Goal: Information Seeking & Learning: Learn about a topic

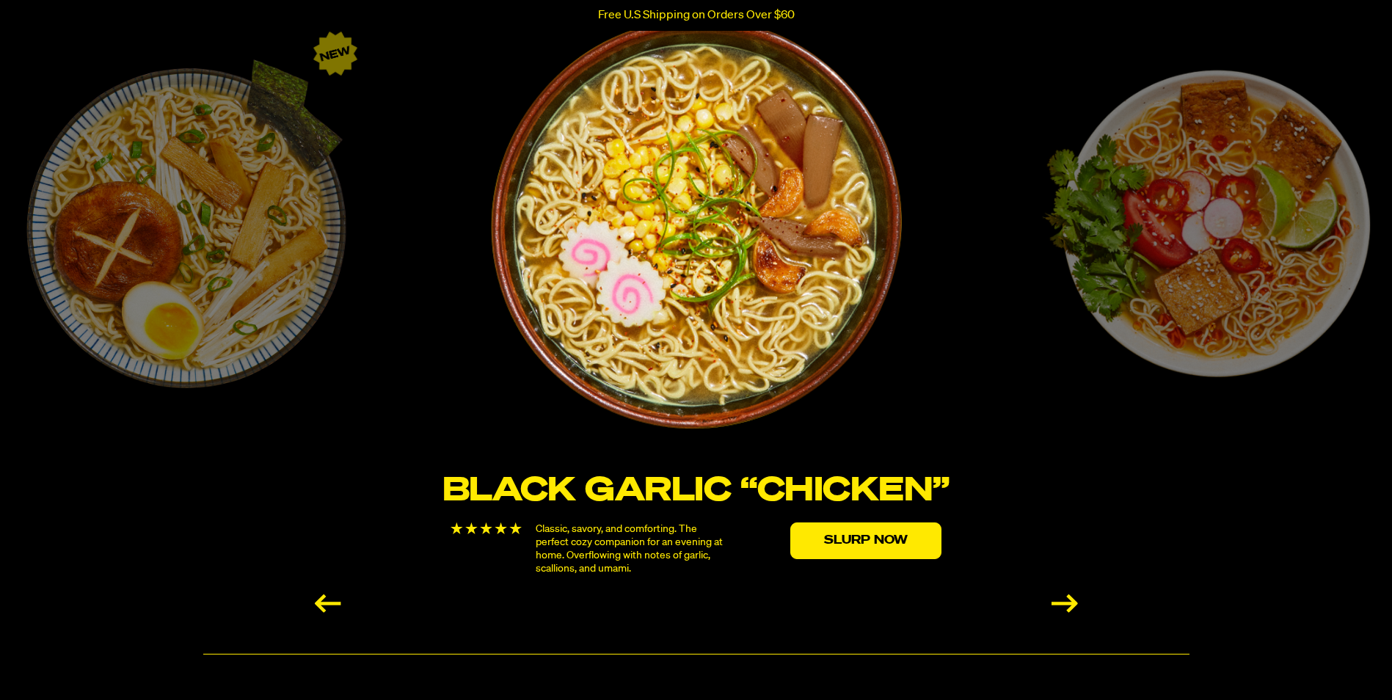
scroll to position [2569, 0]
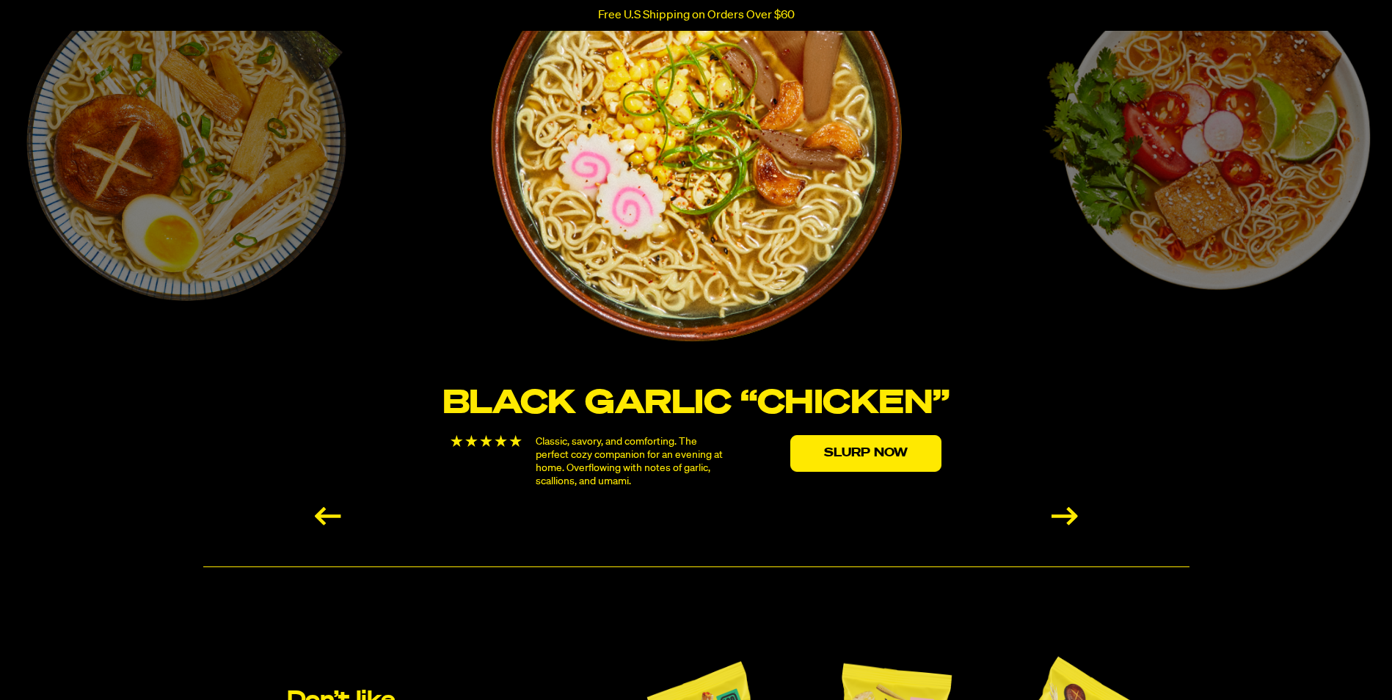
click at [1076, 517] on div "Next slide" at bounding box center [1065, 516] width 26 height 18
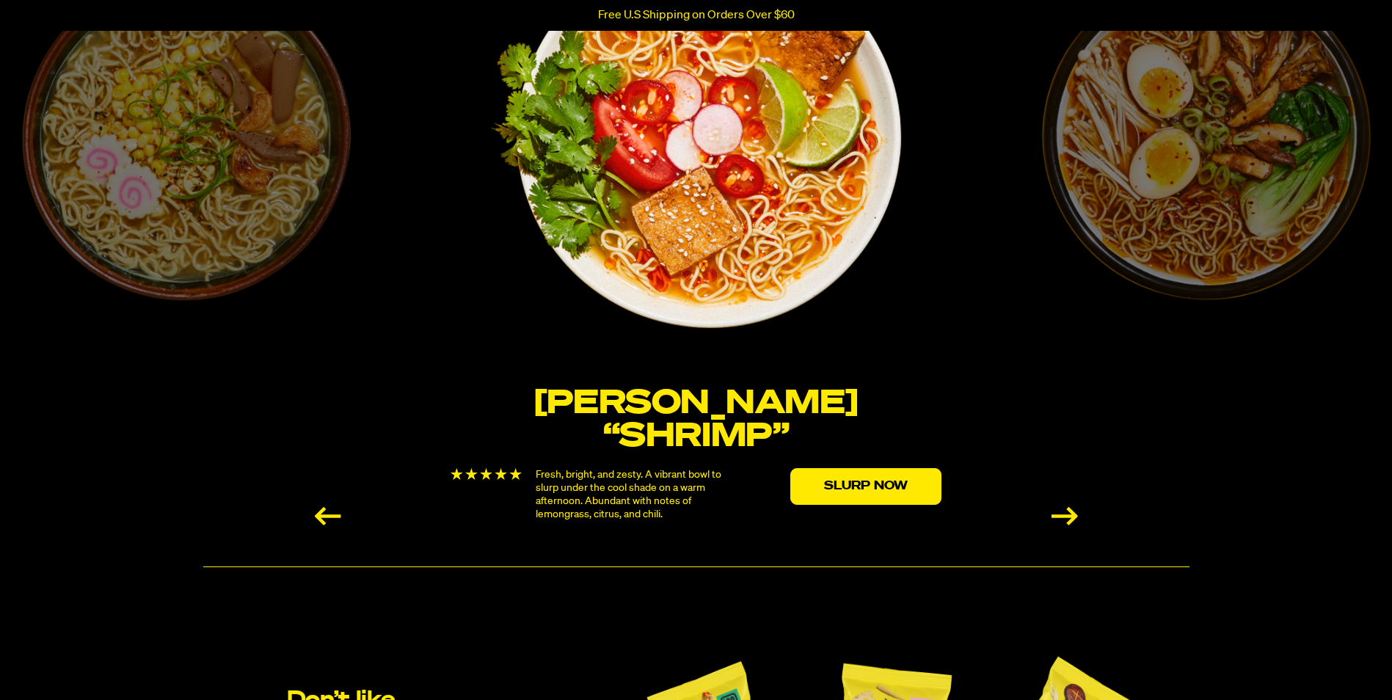
click at [1076, 516] on div "Next slide" at bounding box center [1065, 516] width 26 height 18
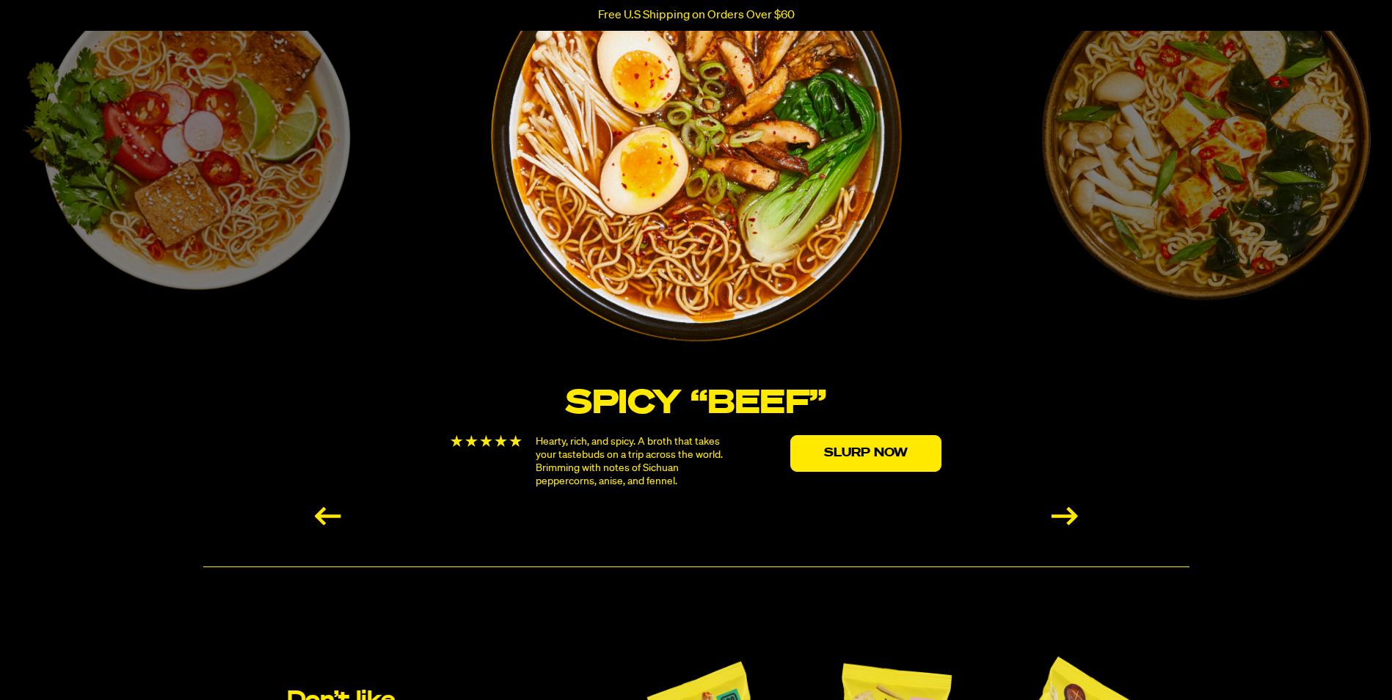
click at [1076, 516] on div "Next slide" at bounding box center [1065, 516] width 26 height 18
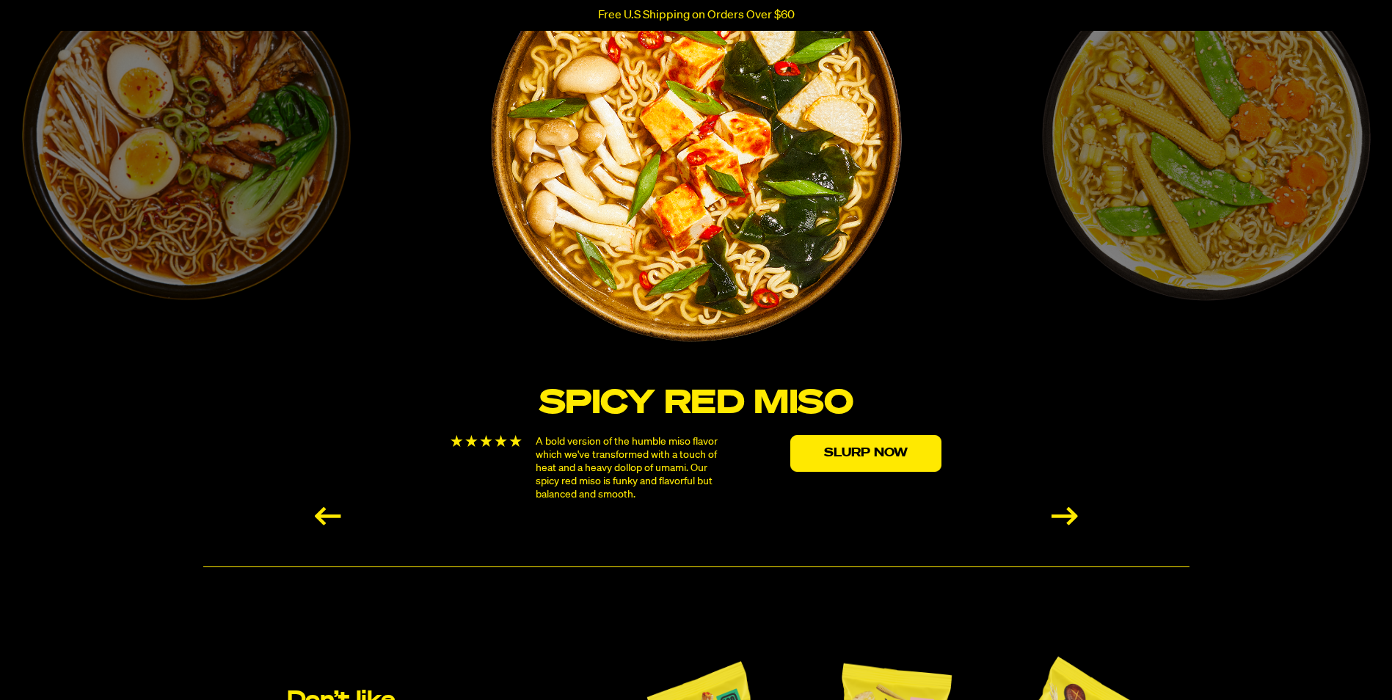
click at [1076, 516] on div "Next slide" at bounding box center [1065, 516] width 26 height 18
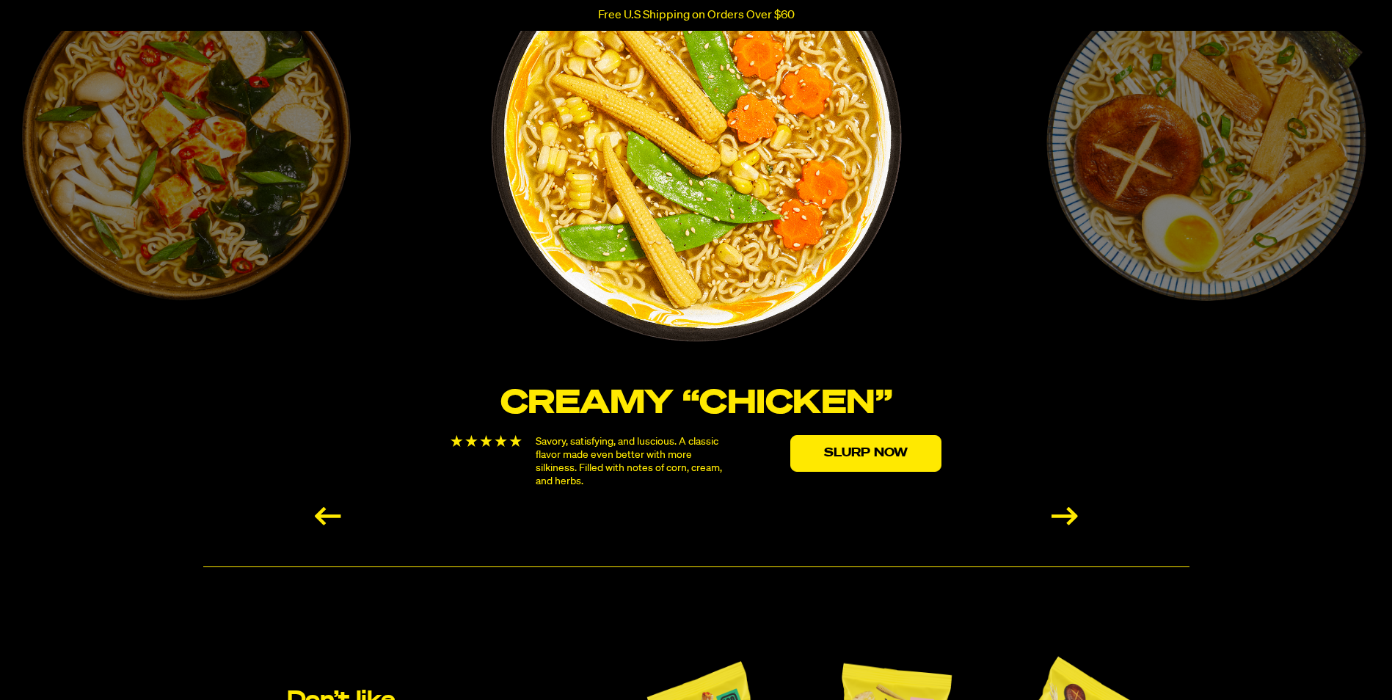
click at [1076, 516] on div "Next slide" at bounding box center [1065, 516] width 26 height 18
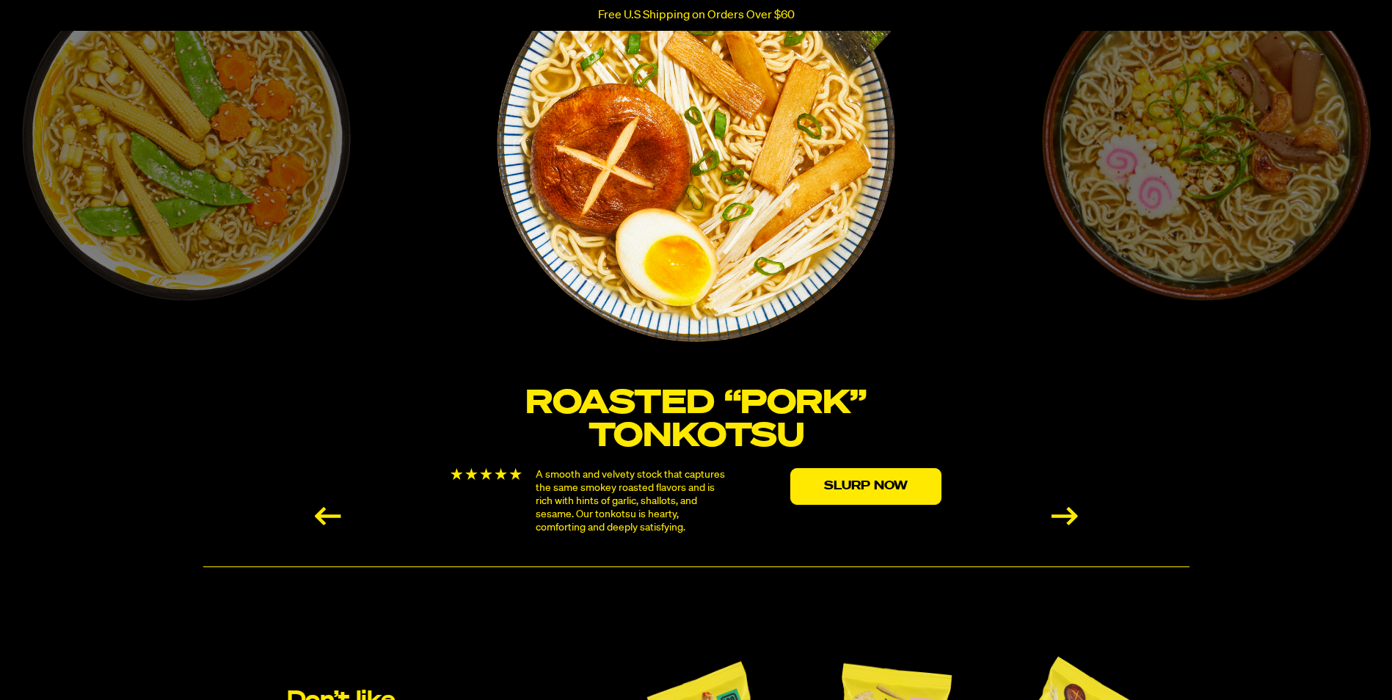
click at [697, 267] on img "6 / 6" at bounding box center [695, 136] width 495 height 495
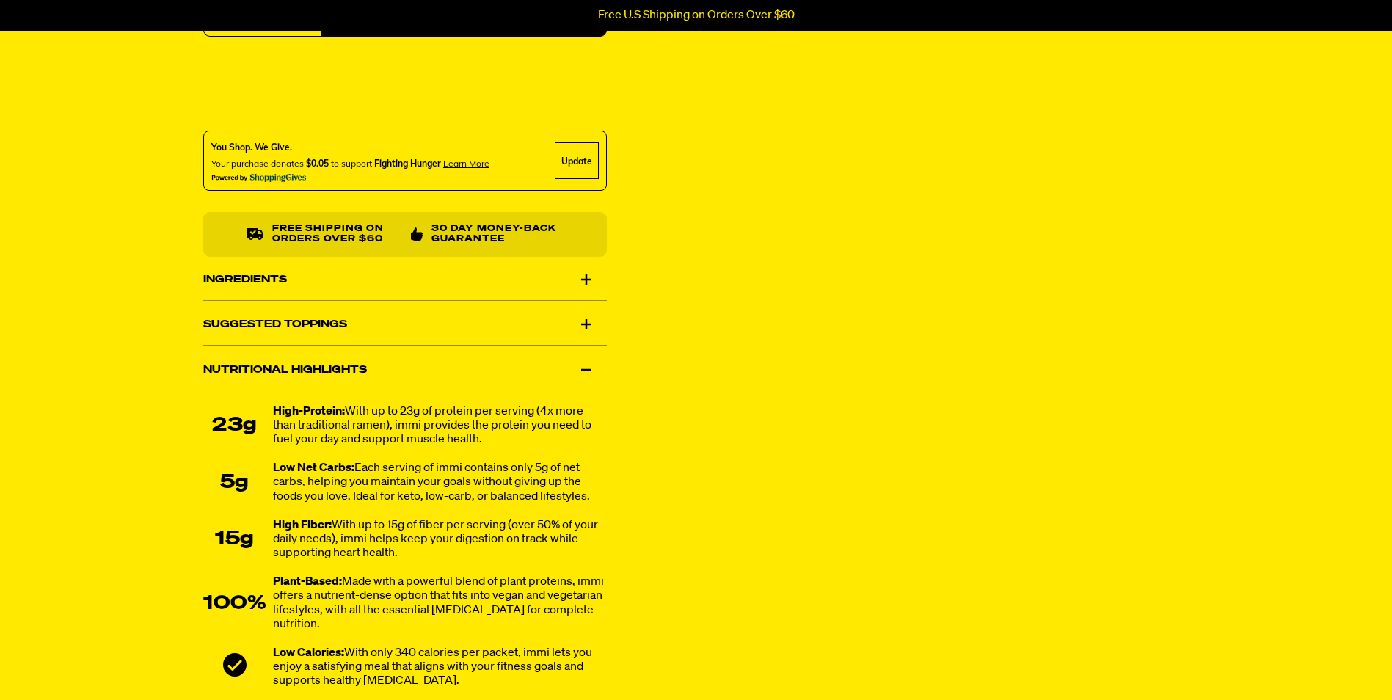
scroll to position [807, 0]
click at [409, 281] on div "Ingredients" at bounding box center [405, 278] width 404 height 41
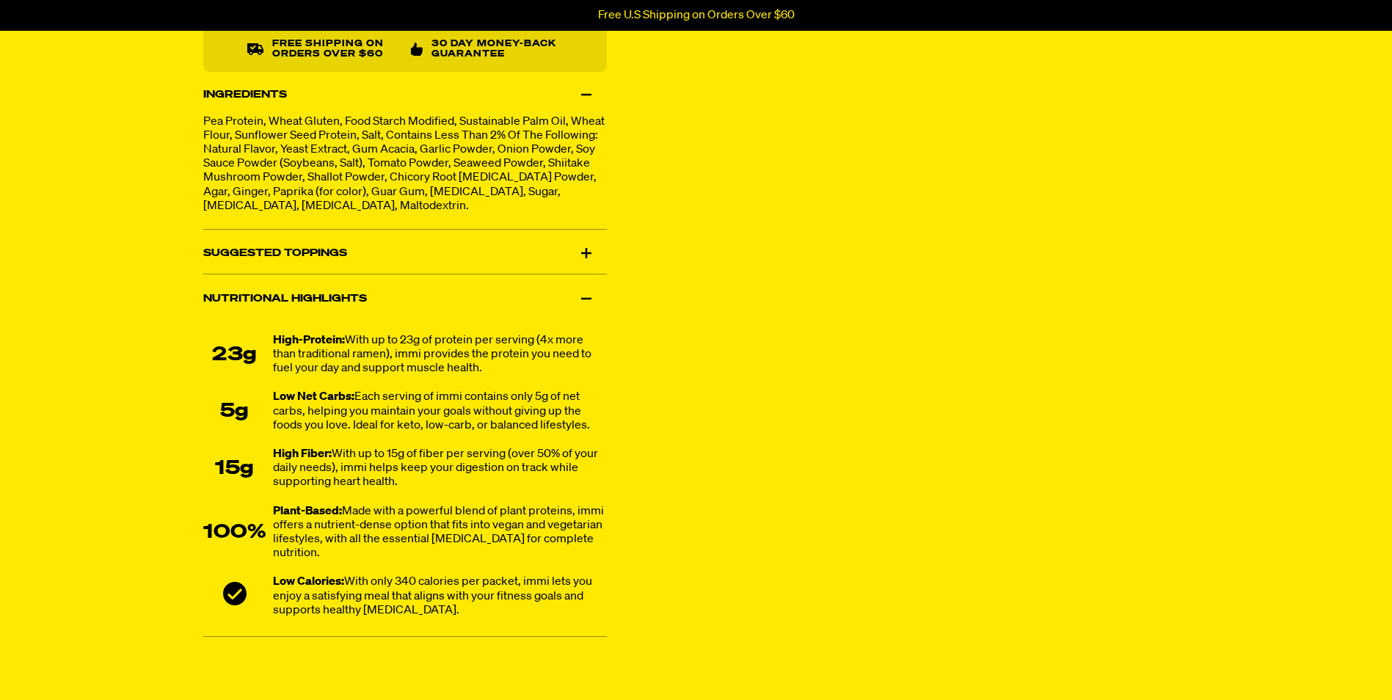
scroll to position [954, 0]
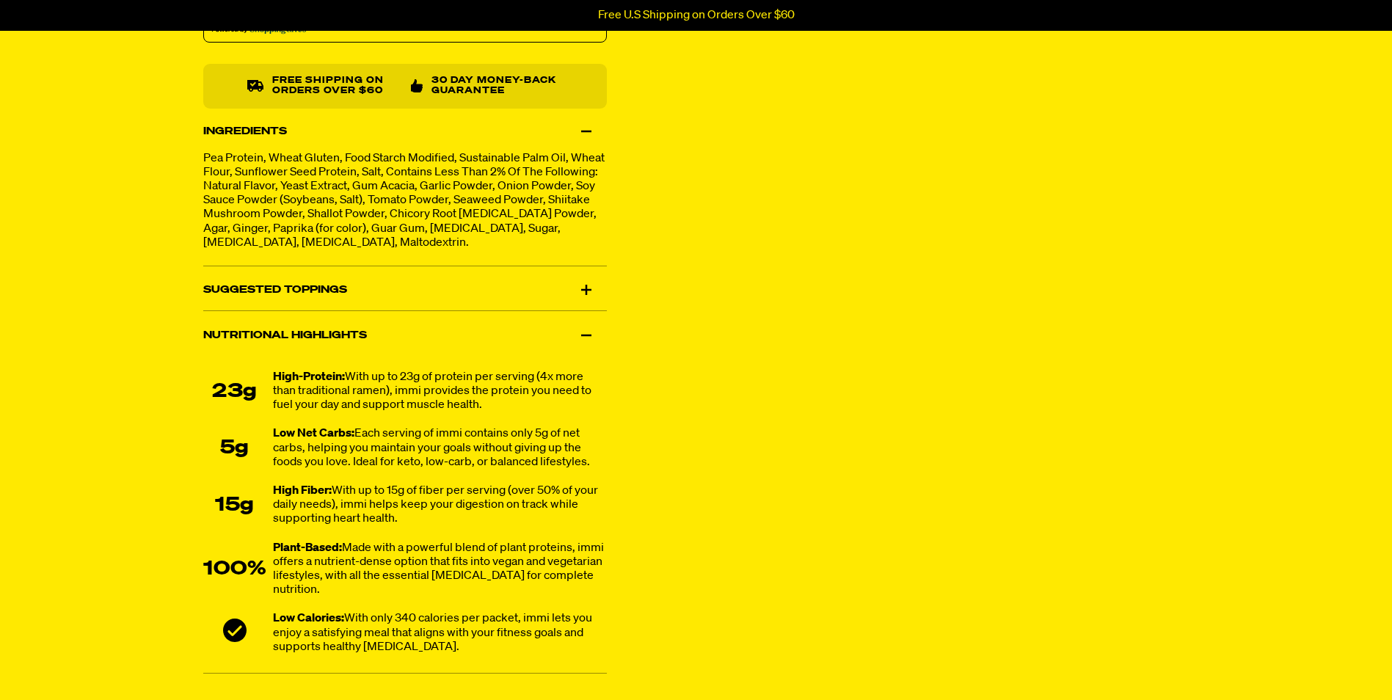
click at [409, 284] on div "Suggested Toppings" at bounding box center [405, 290] width 404 height 41
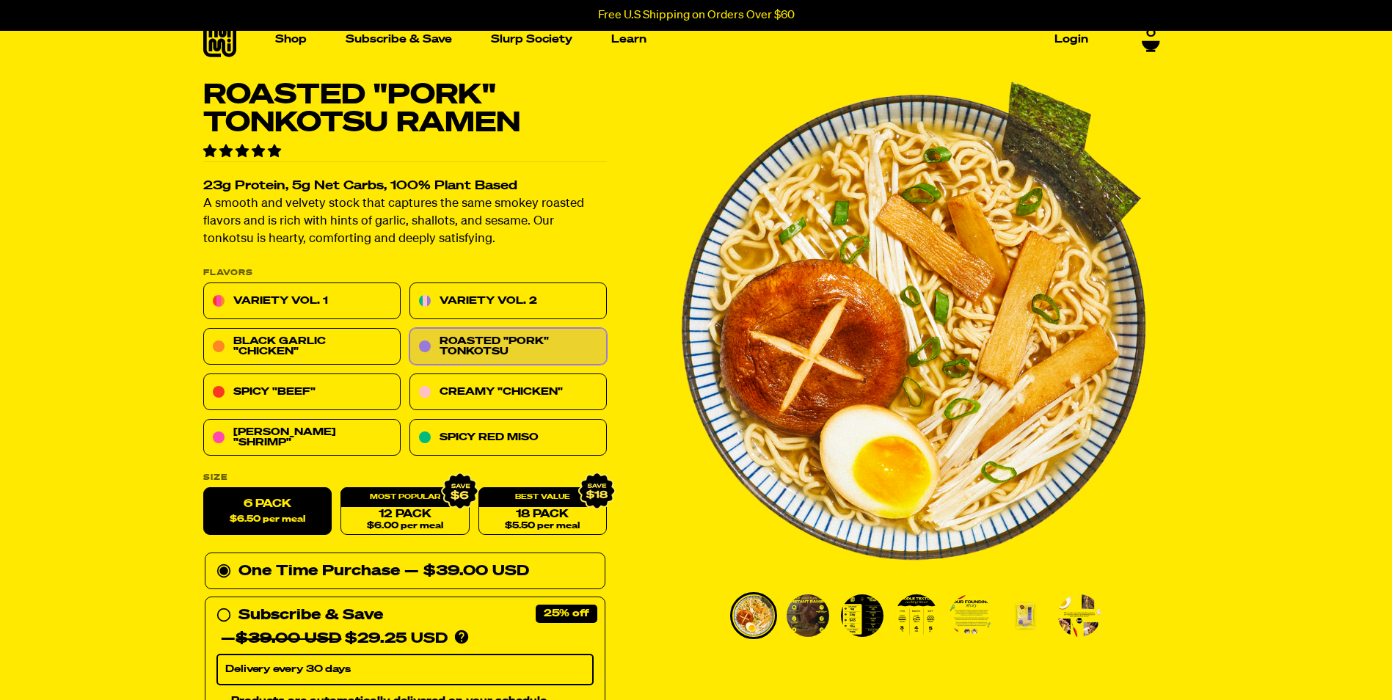
scroll to position [0, 0]
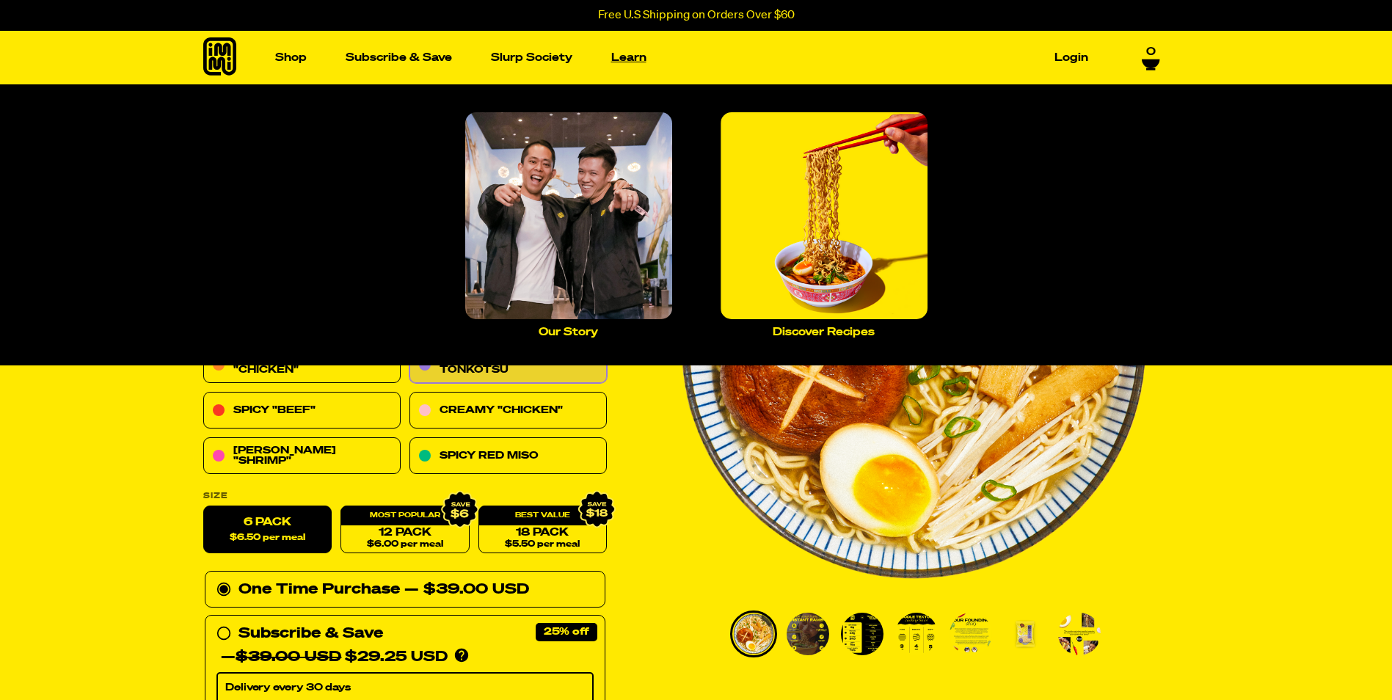
click at [619, 52] on link "Learn" at bounding box center [629, 57] width 47 height 23
click at [619, 61] on link "Learn" at bounding box center [629, 57] width 47 height 23
click at [825, 197] on img "Main navigation" at bounding box center [824, 215] width 207 height 207
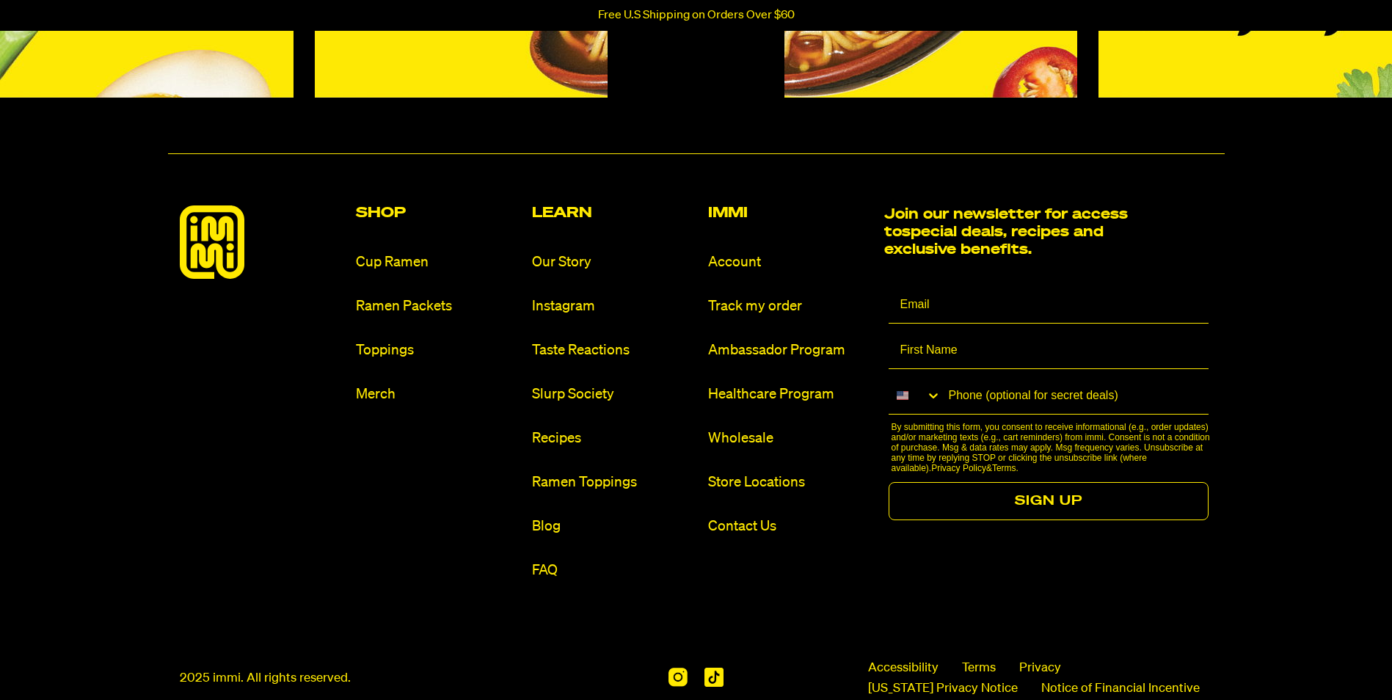
scroll to position [1799, 0]
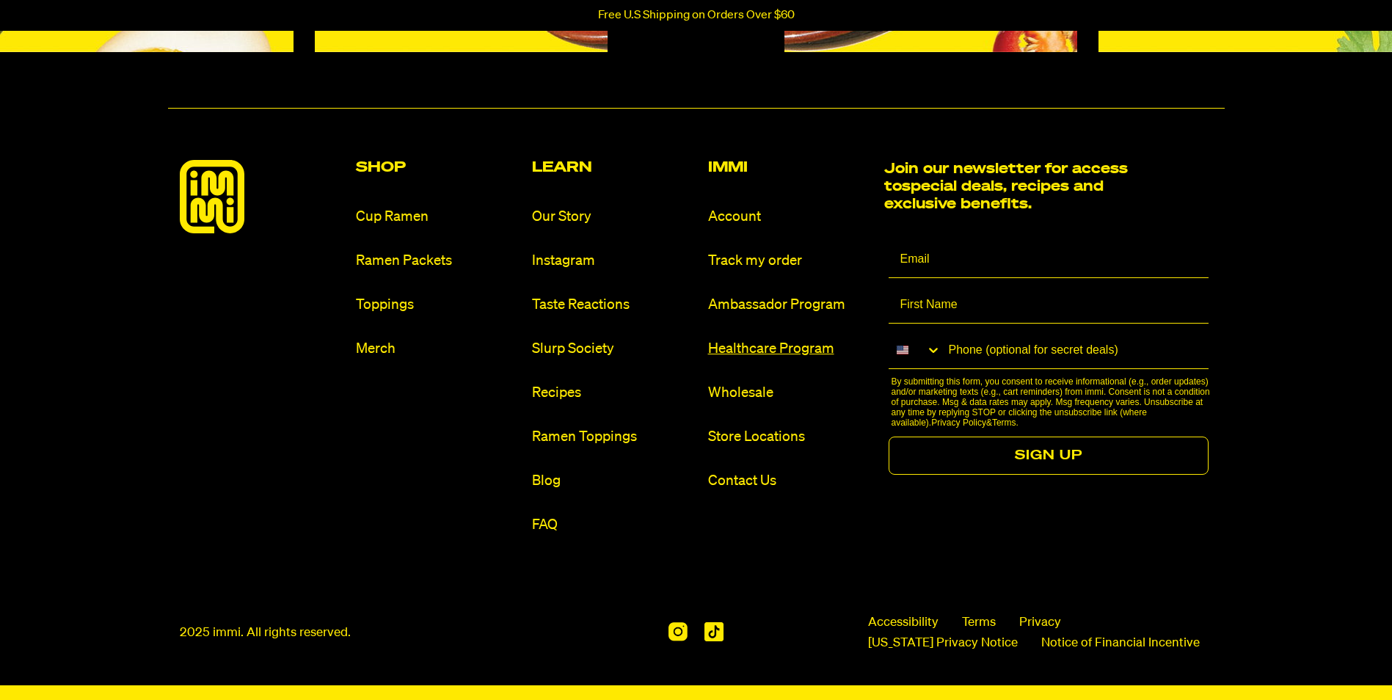
click at [781, 351] on link "Healthcare Program" at bounding box center [790, 349] width 164 height 20
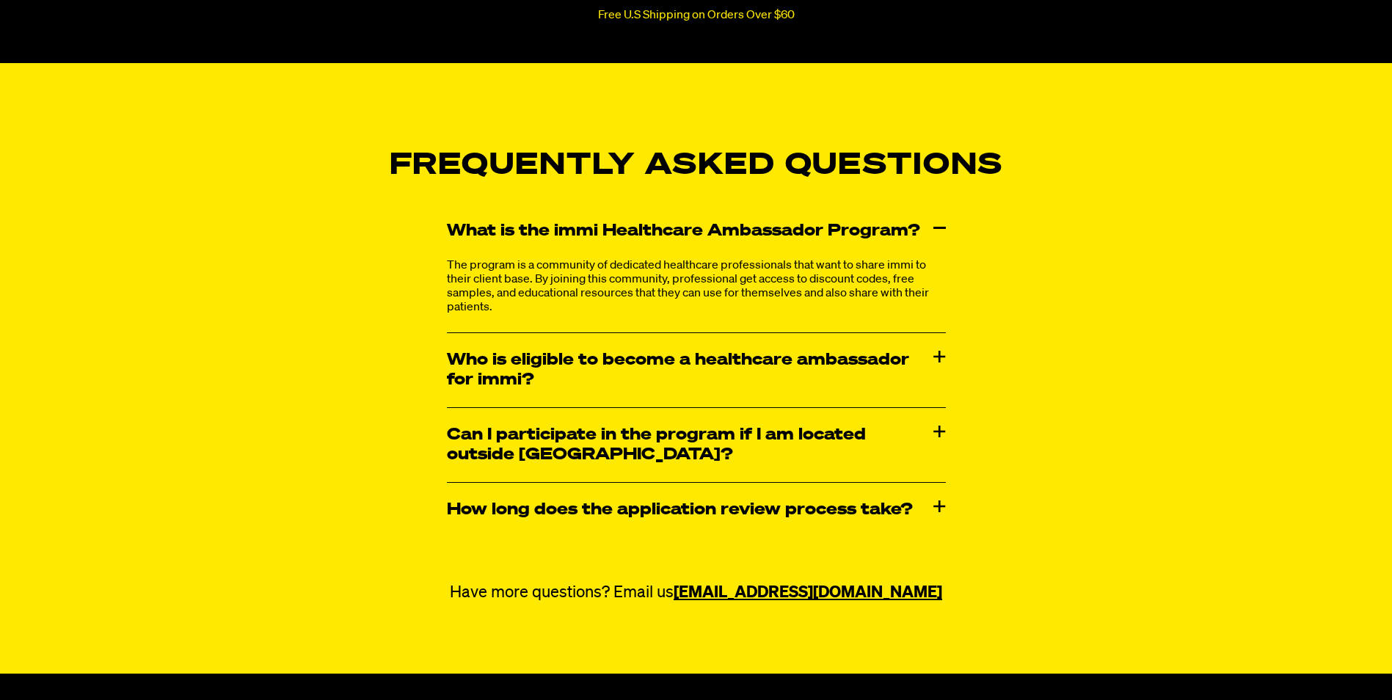
scroll to position [1615, 0]
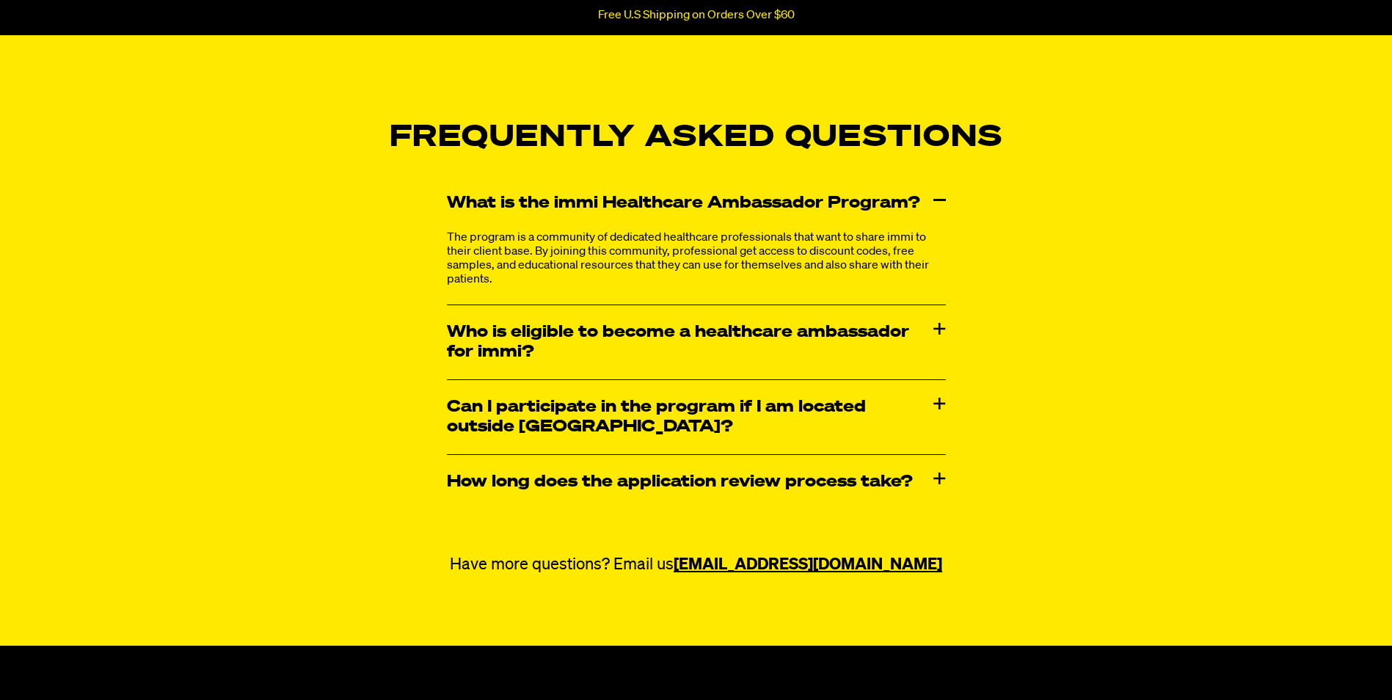
click at [864, 358] on div "Who is eligible to become a healthcare ambassador for immi?" at bounding box center [696, 342] width 499 height 74
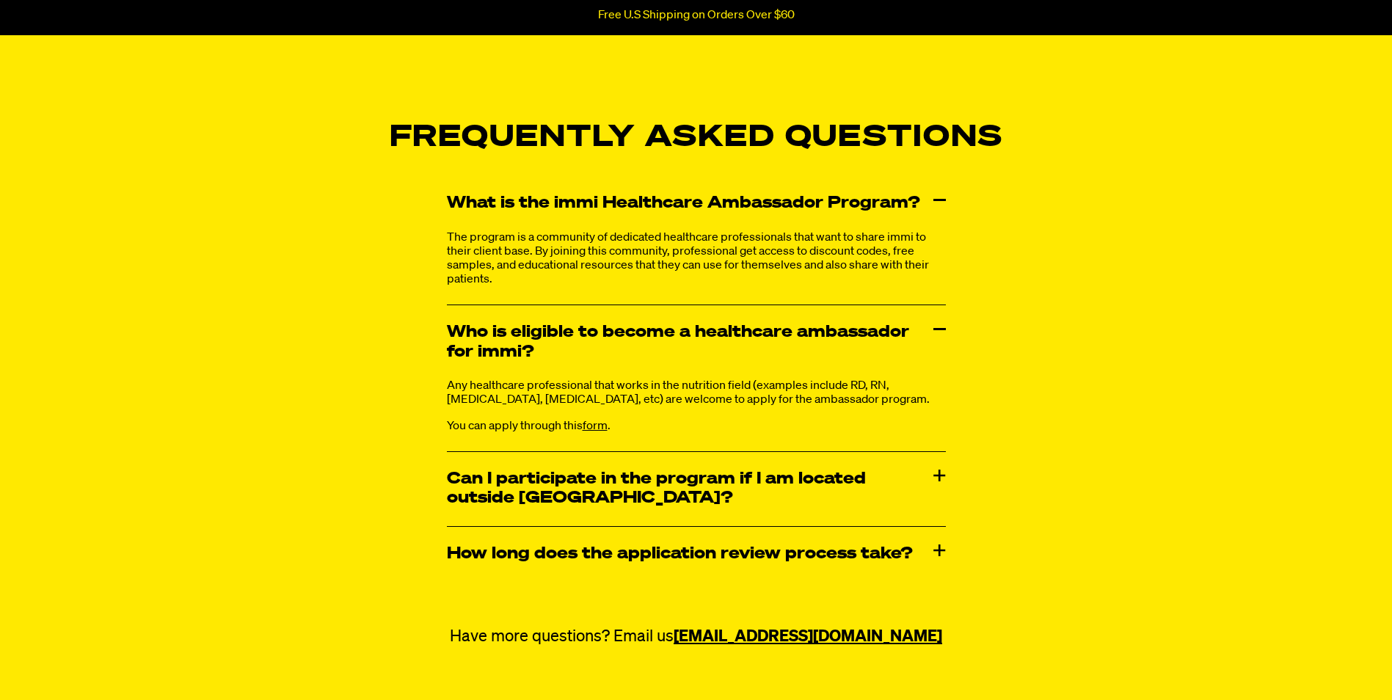
click at [798, 492] on div "Can I participate in the program if I am located outside [GEOGRAPHIC_DATA]?" at bounding box center [696, 489] width 499 height 74
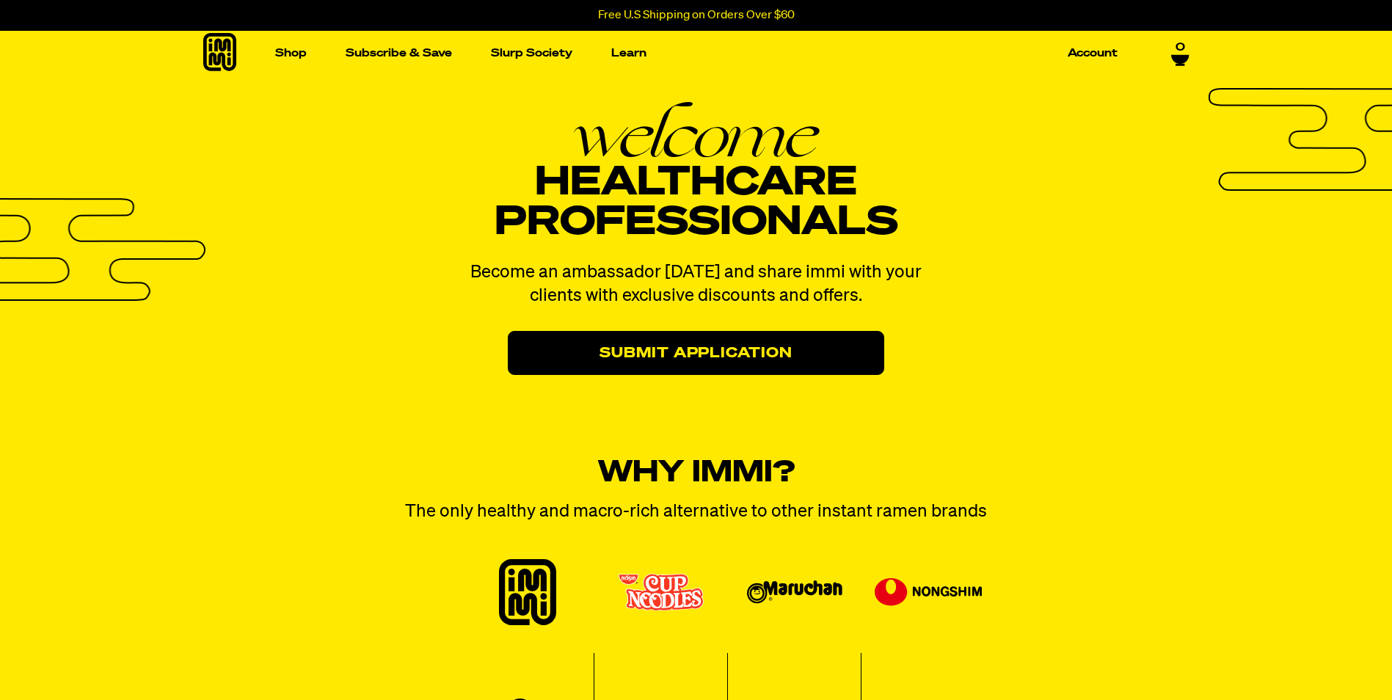
scroll to position [0, 0]
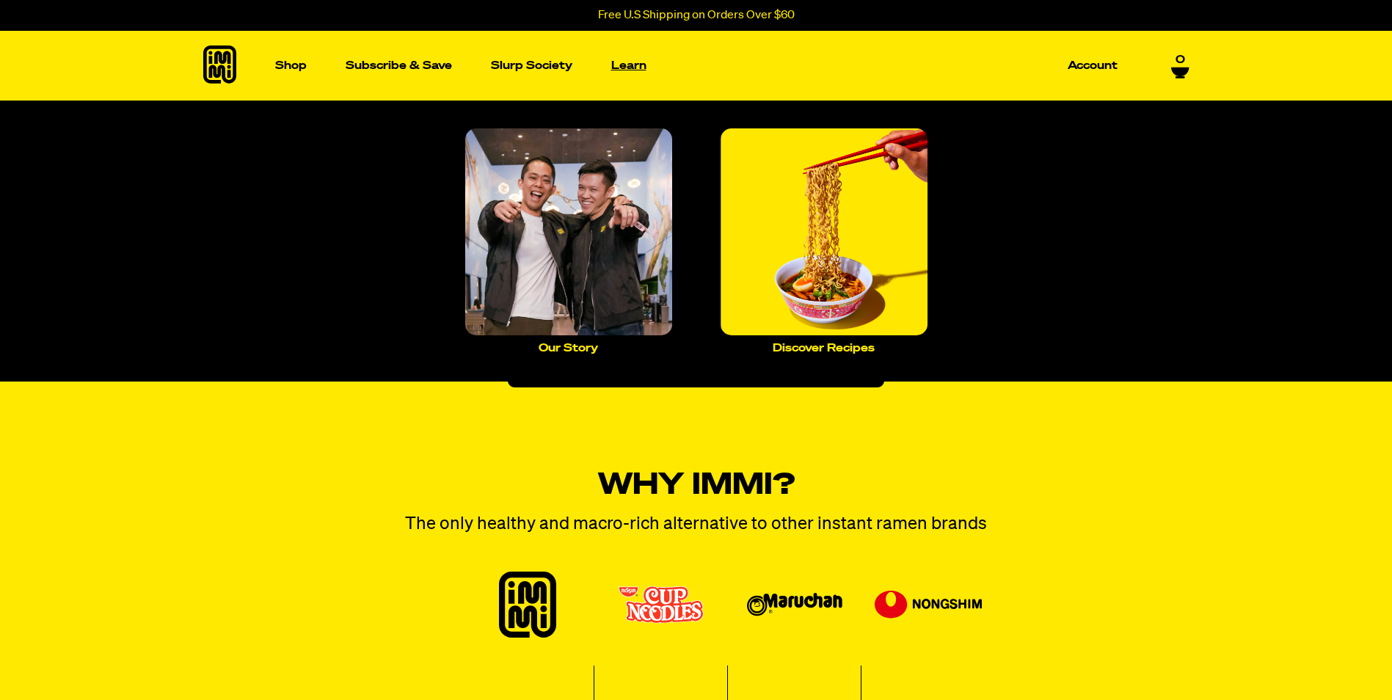
click at [636, 62] on p "Learn" at bounding box center [628, 65] width 35 height 11
click at [604, 230] on img "Main navigation" at bounding box center [568, 231] width 207 height 207
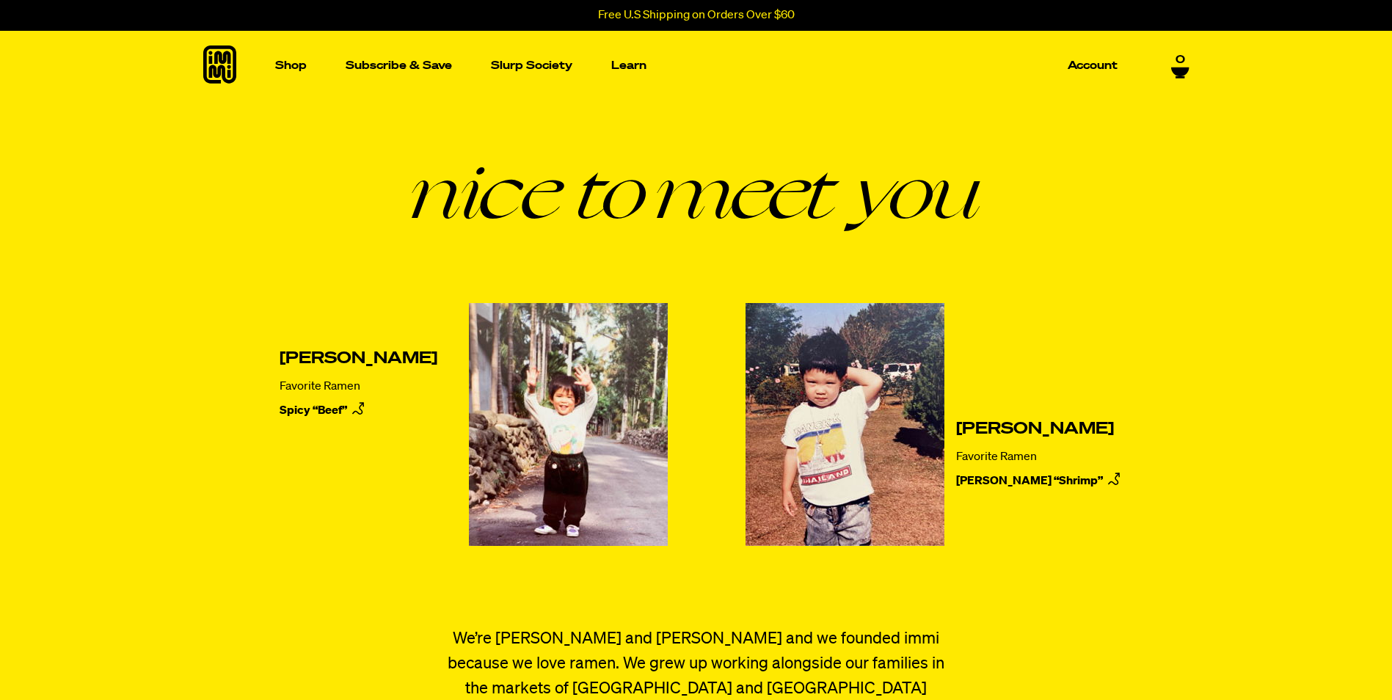
scroll to position [87, 0]
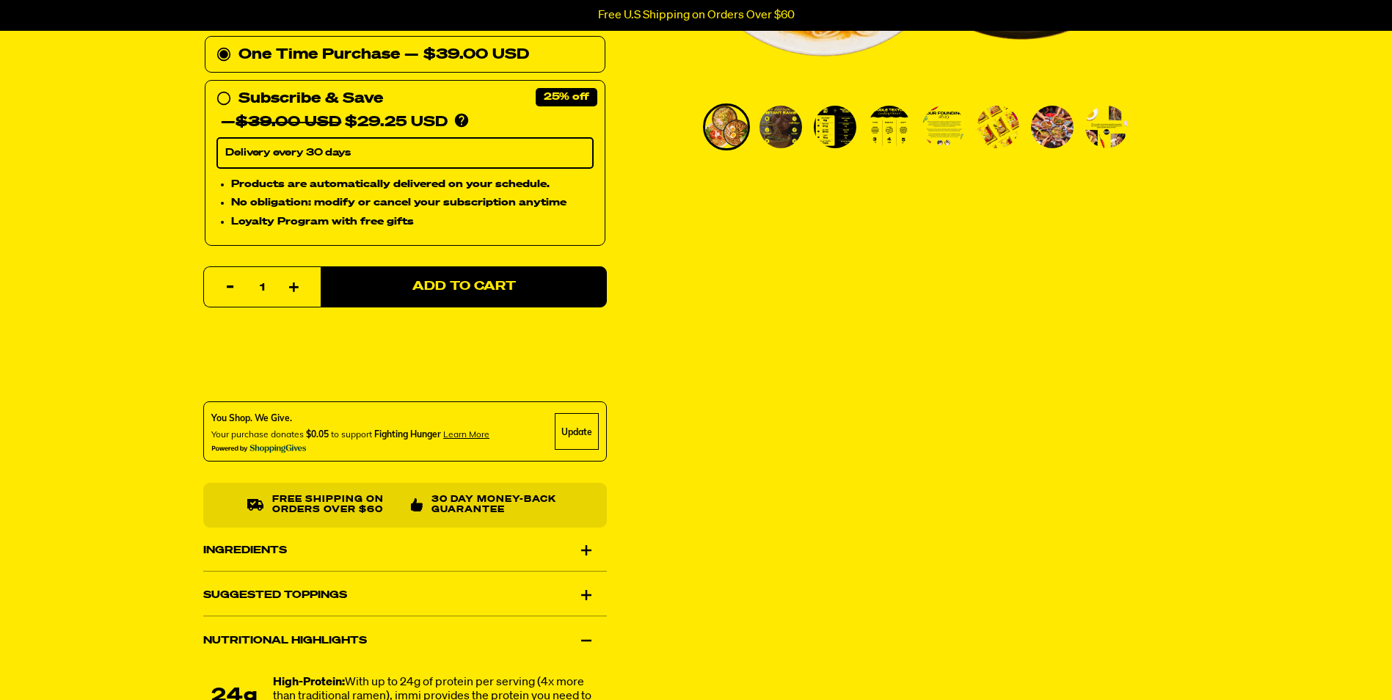
scroll to position [807, 0]
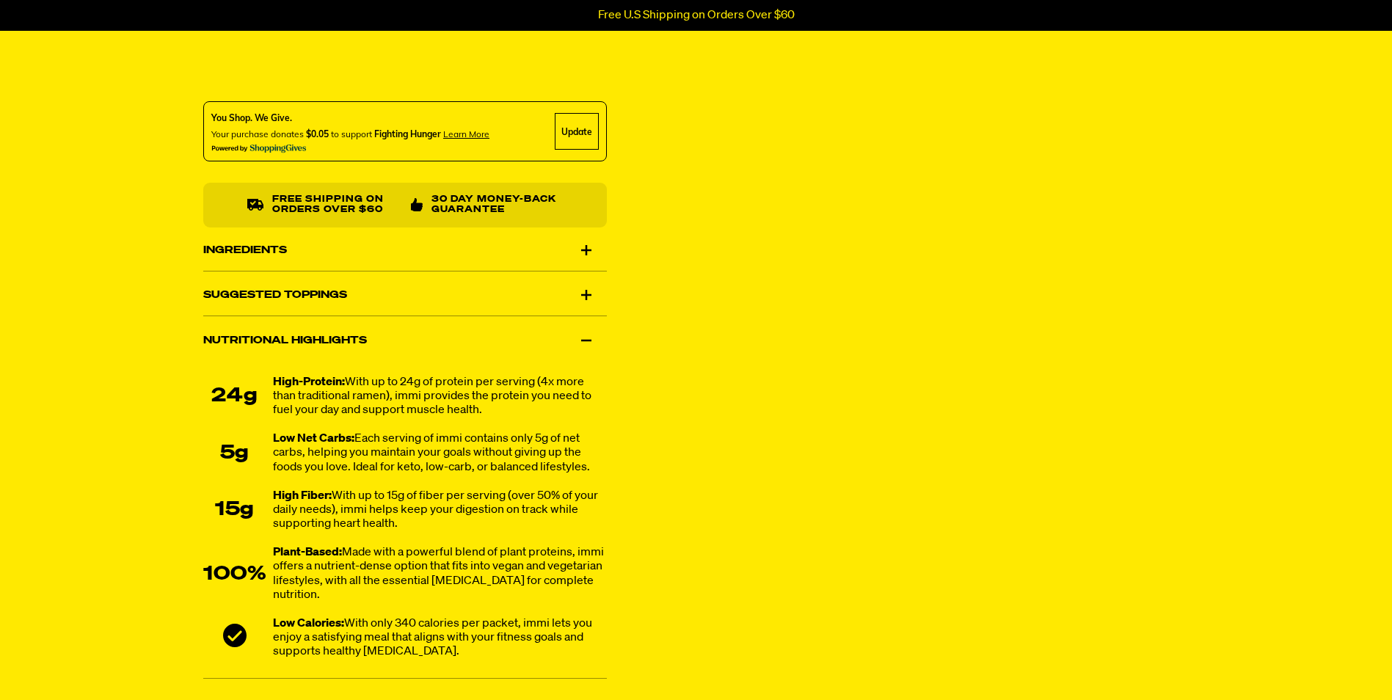
click at [515, 255] on div "Ingredients" at bounding box center [405, 250] width 404 height 41
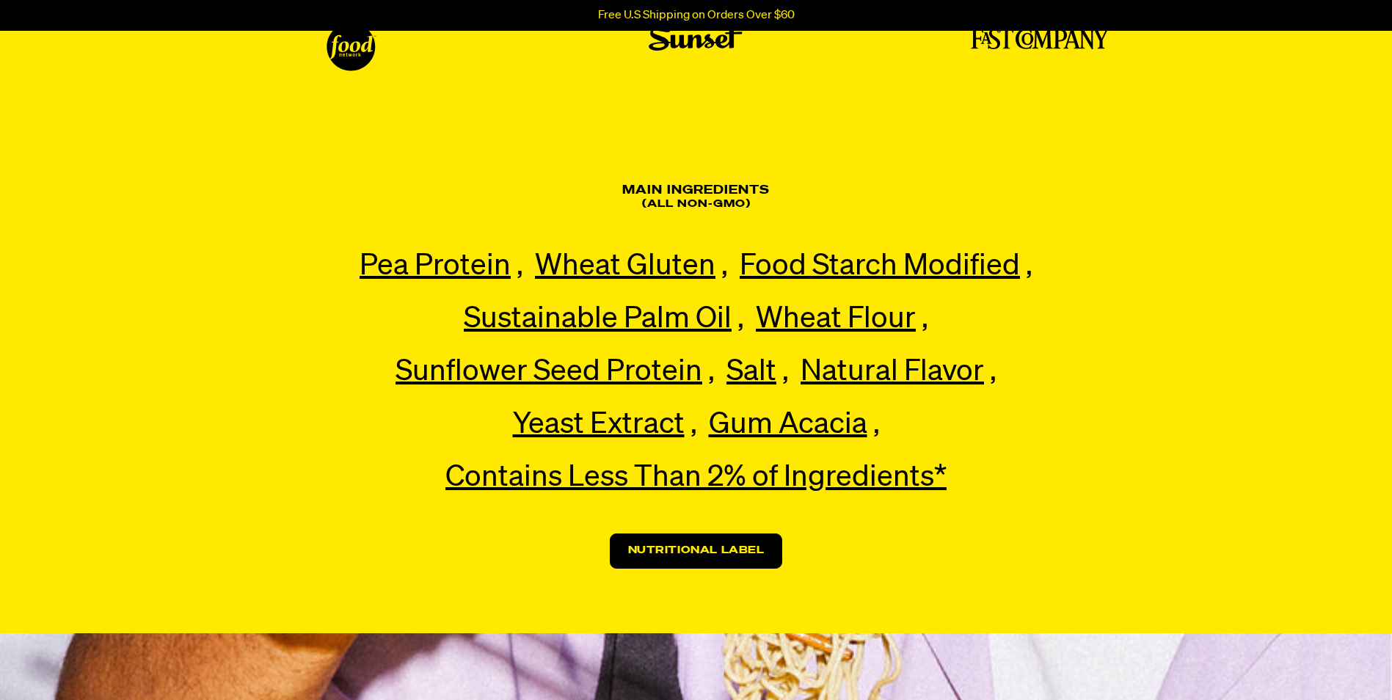
scroll to position [3743, 0]
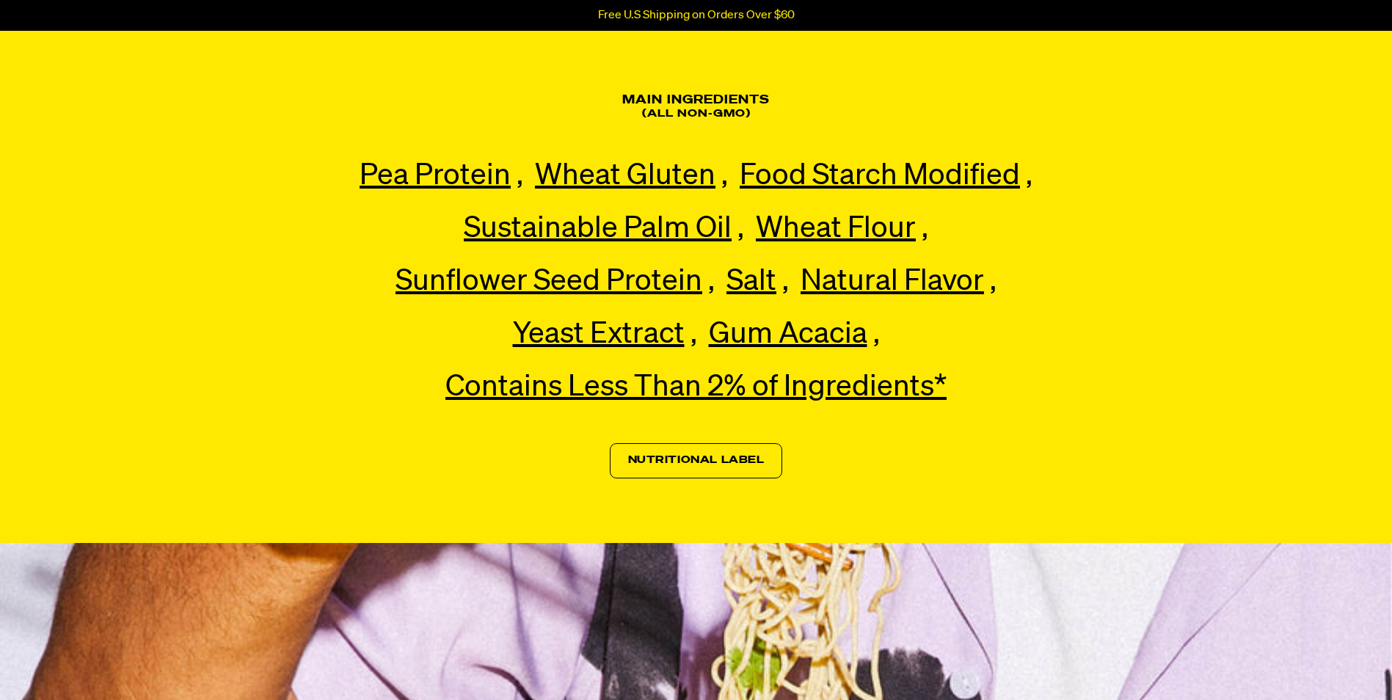
click at [724, 473] on link "Nutritional Label" at bounding box center [696, 460] width 173 height 35
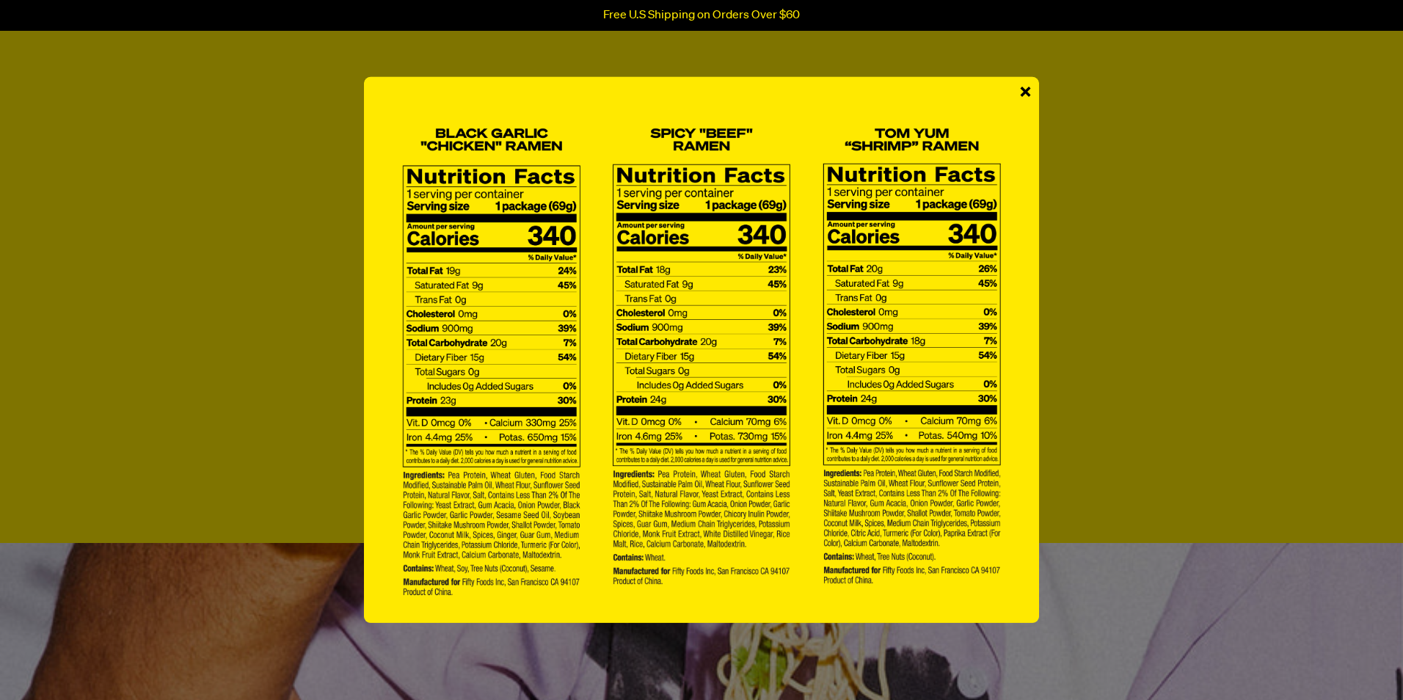
click at [1020, 94] on span "×" at bounding box center [1025, 93] width 12 height 33
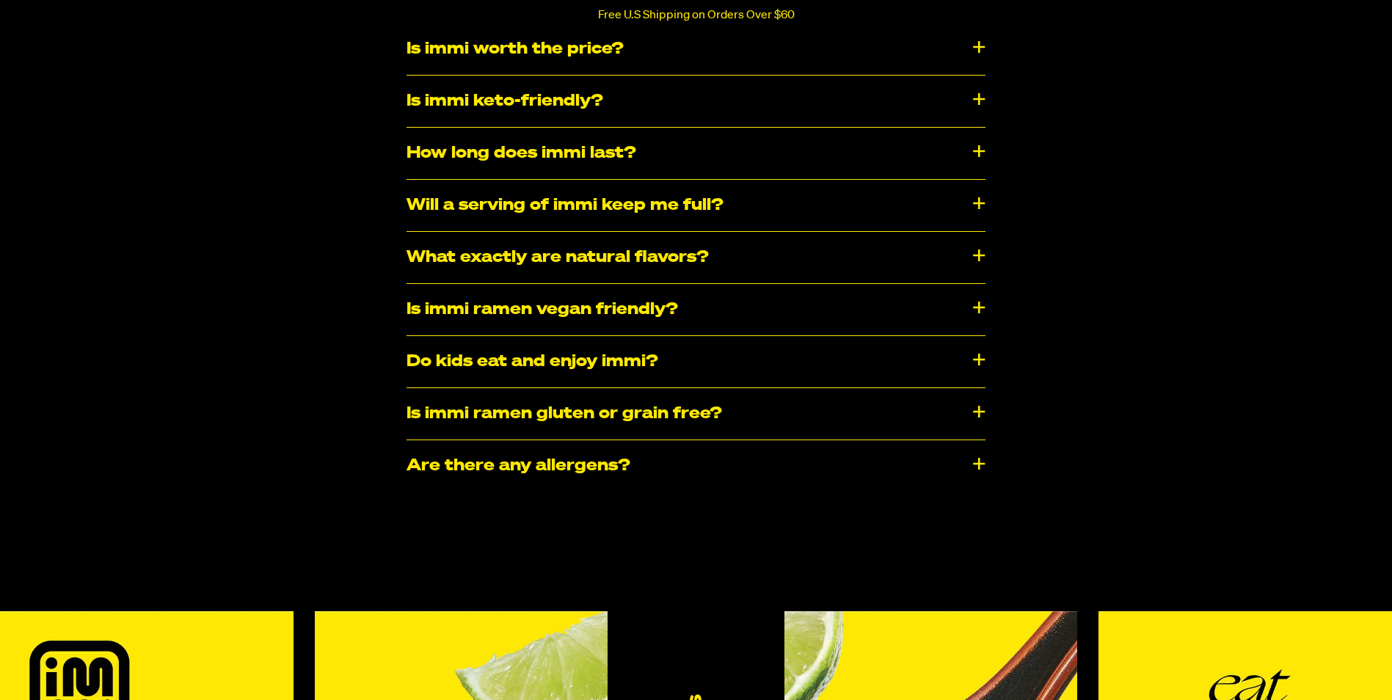
scroll to position [6312, 0]
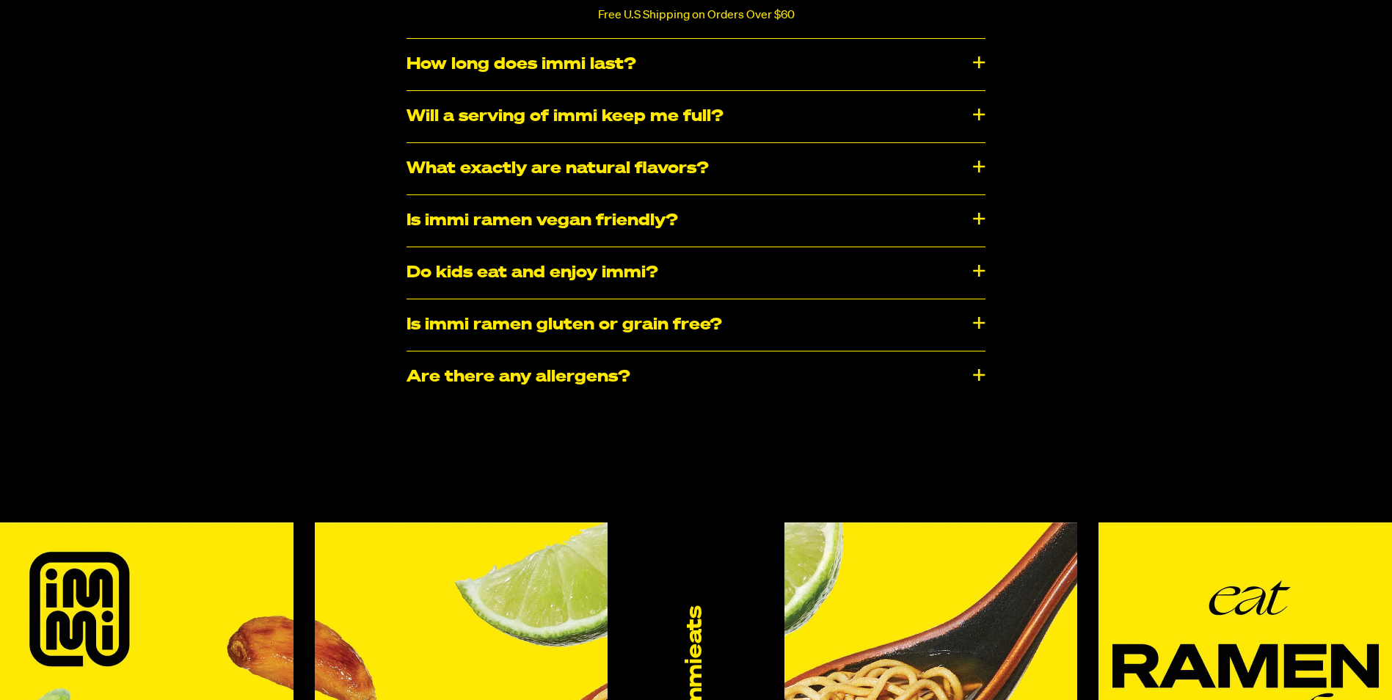
click at [812, 382] on div "​​Are there any allergens?" at bounding box center [696, 377] width 579 height 51
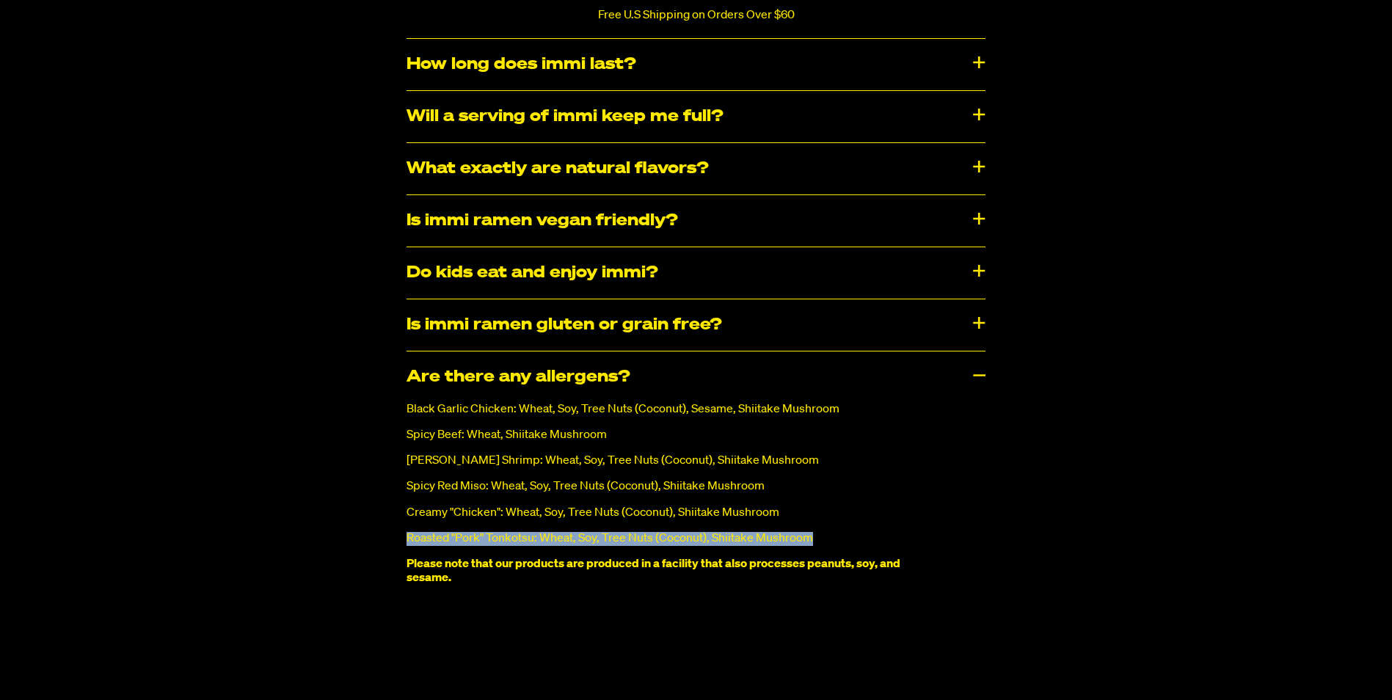
drag, startPoint x: 409, startPoint y: 537, endPoint x: 810, endPoint y: 539, distance: 401.5
click at [812, 539] on p "Roasted "Pork" Tonkotsu: Wheat, Soy, Tree Nuts (Coconut), Shiitake Mushroom" at bounding box center [670, 539] width 527 height 14
copy p "Roasted "Pork" Tonkotsu: Wheat, Soy, Tree Nuts (Coconut), Shiitake Mushroom"
